Goal: Task Accomplishment & Management: Use online tool/utility

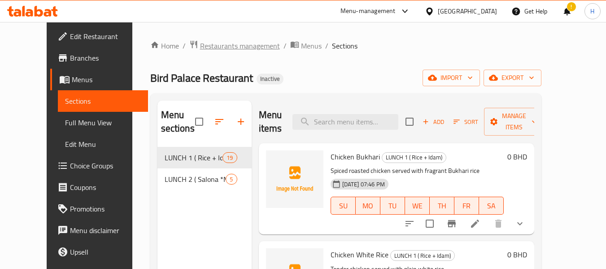
click at [203, 46] on span "Restaurants management" at bounding box center [240, 45] width 80 height 11
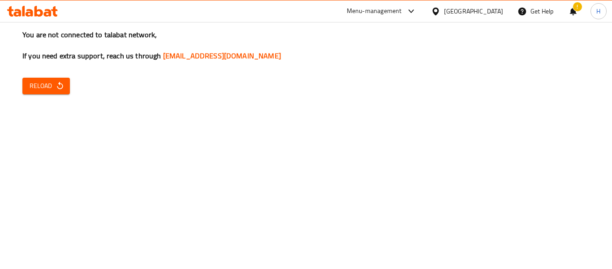
click at [44, 89] on span "Reload" at bounding box center [46, 85] width 33 height 11
click at [65, 90] on button "Reload" at bounding box center [46, 86] width 48 height 17
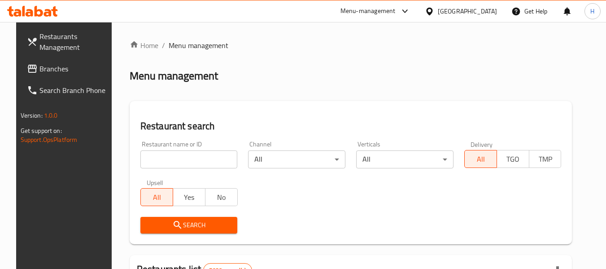
click at [479, 6] on div "Bahrain" at bounding box center [467, 11] width 59 height 10
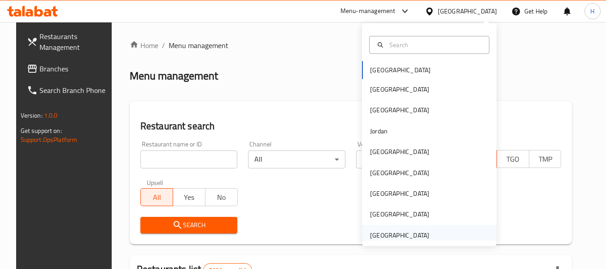
click at [420, 229] on div "[GEOGRAPHIC_DATA]" at bounding box center [400, 235] width 74 height 21
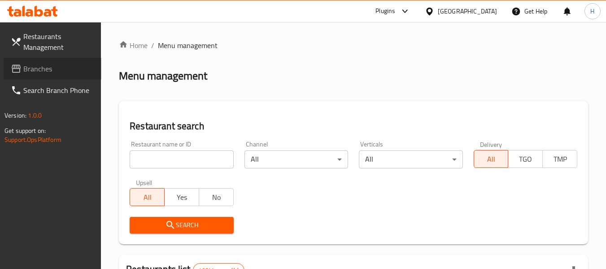
click at [38, 70] on span "Branches" at bounding box center [58, 68] width 71 height 11
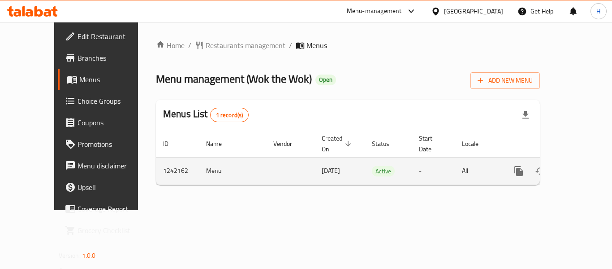
click at [578, 165] on icon "enhanced table" at bounding box center [583, 170] width 11 height 11
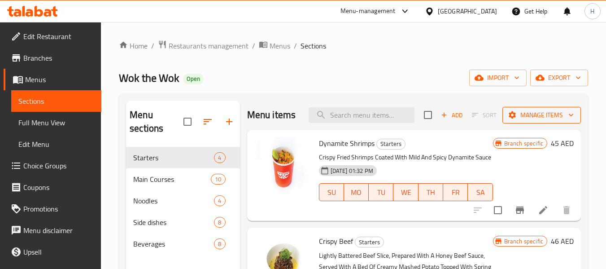
click at [551, 117] on span "Manage items" at bounding box center [541, 114] width 64 height 11
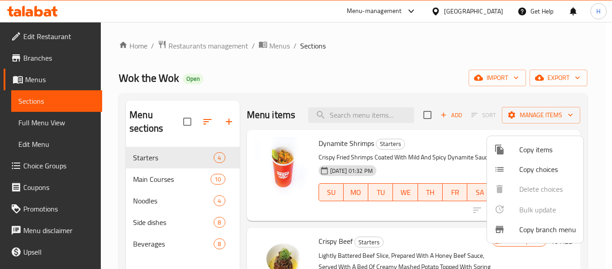
click at [533, 234] on span "Copy branch menu" at bounding box center [548, 229] width 57 height 11
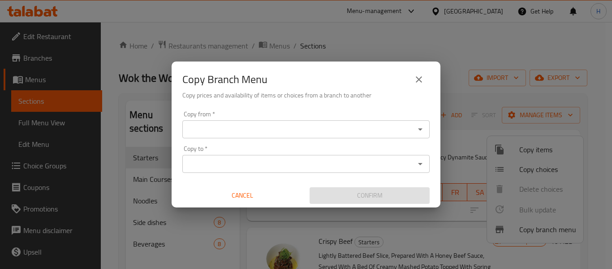
click at [231, 134] on input "Copy from   *" at bounding box center [298, 129] width 227 height 13
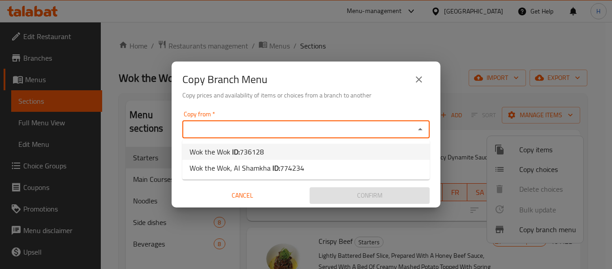
click at [238, 152] on b "ID:" at bounding box center [236, 151] width 8 height 13
type input "Wok the Wok"
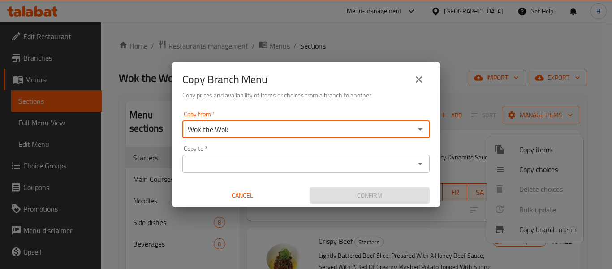
click at [237, 160] on input "Copy to   *" at bounding box center [298, 163] width 227 height 13
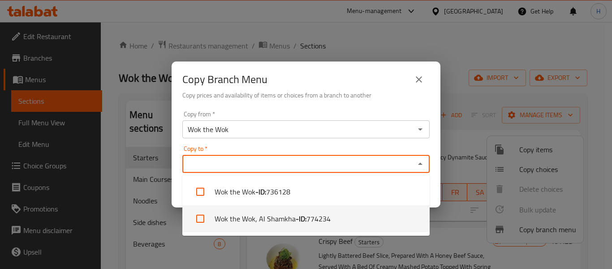
click at [246, 214] on li "Wok the Wok, Al Shamkha - ID: 774234" at bounding box center [305, 218] width 247 height 27
click at [408, 225] on li "Wok the Wok, Al Shamkha - ID: 774234" at bounding box center [305, 218] width 247 height 27
click at [393, 217] on li "Wok the Wok, Al Shamkha - ID: 774234" at bounding box center [305, 218] width 247 height 27
checkbox input "true"
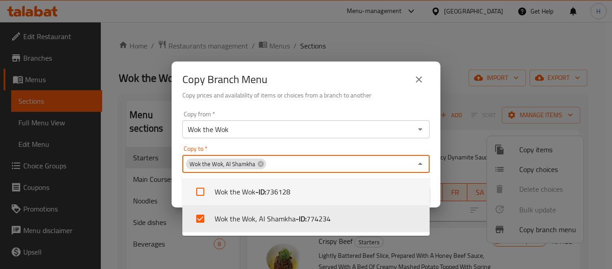
click at [435, 187] on div "Copy from   * Wok the Wok Copy from * Copy to   * Wok the Wok, Al Shamkha Copy …" at bounding box center [306, 157] width 269 height 100
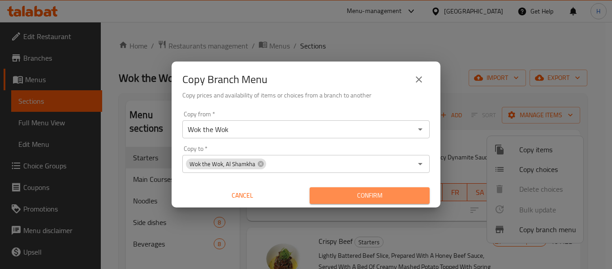
click at [402, 202] on button "Confirm" at bounding box center [370, 195] width 120 height 17
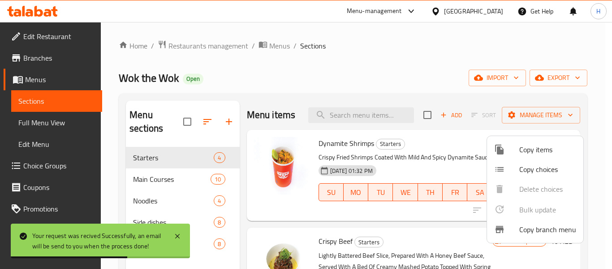
click at [43, 77] on div at bounding box center [306, 134] width 612 height 269
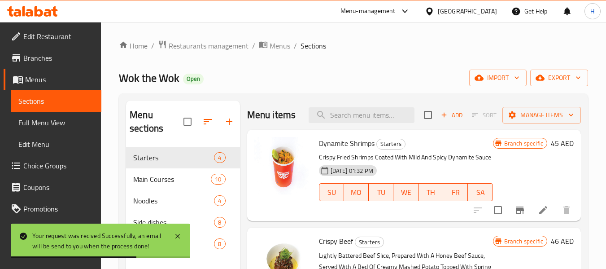
click at [48, 59] on span "Branches" at bounding box center [58, 57] width 71 height 11
